Goal: Information Seeking & Learning: Learn about a topic

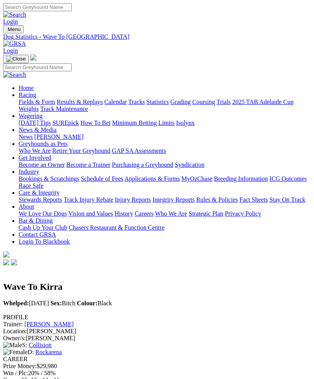
click at [6, 31] on img "Toggle navigation" at bounding box center [6, 31] width 0 height 0
click at [55, 104] on link "Fields & Form" at bounding box center [37, 102] width 36 height 7
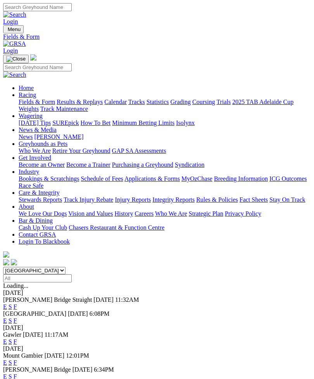
scroll to position [40, 0]
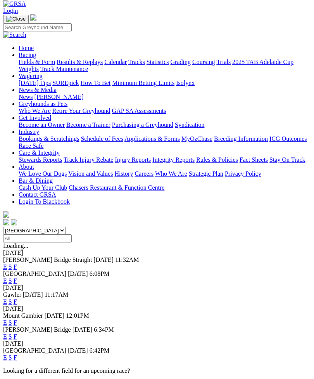
click at [7, 354] on link "E" at bounding box center [5, 357] width 4 height 7
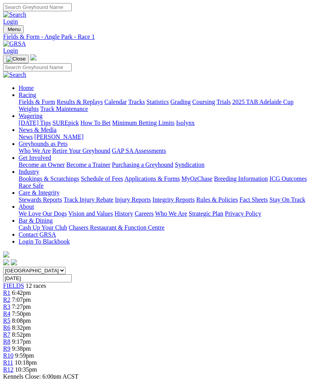
scroll to position [0, 43]
click at [14, 366] on span "R12" at bounding box center [8, 369] width 10 height 7
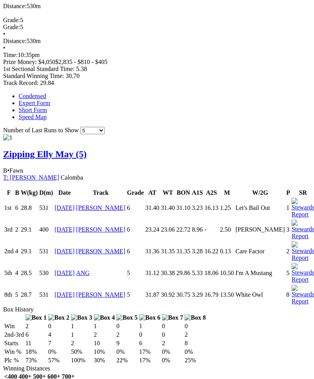
scroll to position [417, 0]
